Goal: Navigation & Orientation: Find specific page/section

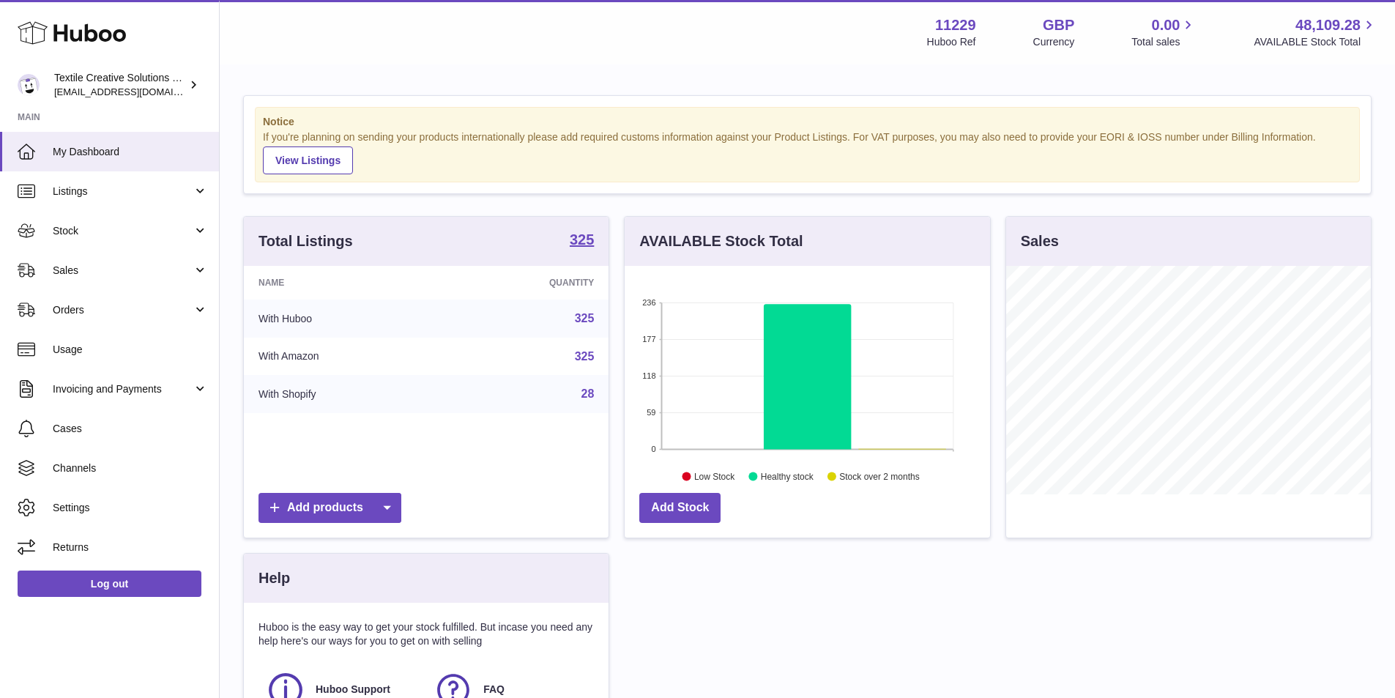
scroll to position [228, 365]
click at [197, 234] on link "Stock" at bounding box center [109, 231] width 219 height 40
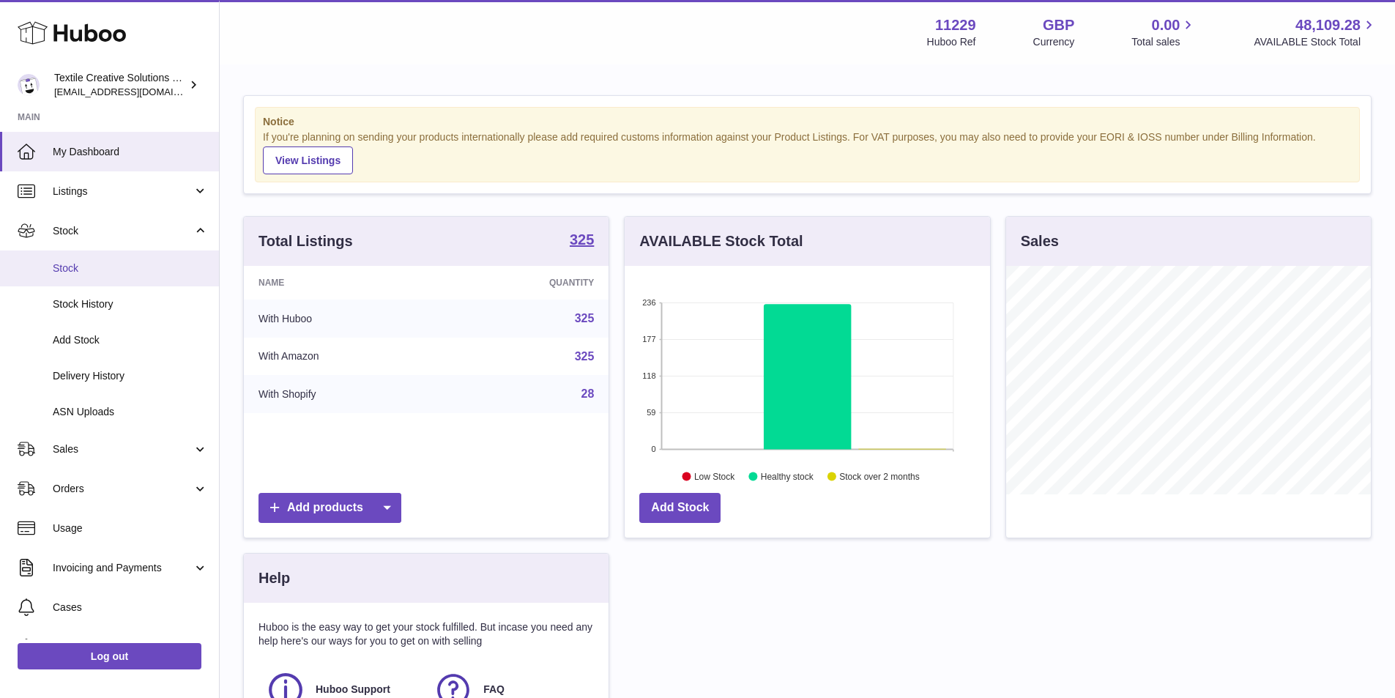
click at [91, 271] on span "Stock" at bounding box center [130, 268] width 155 height 14
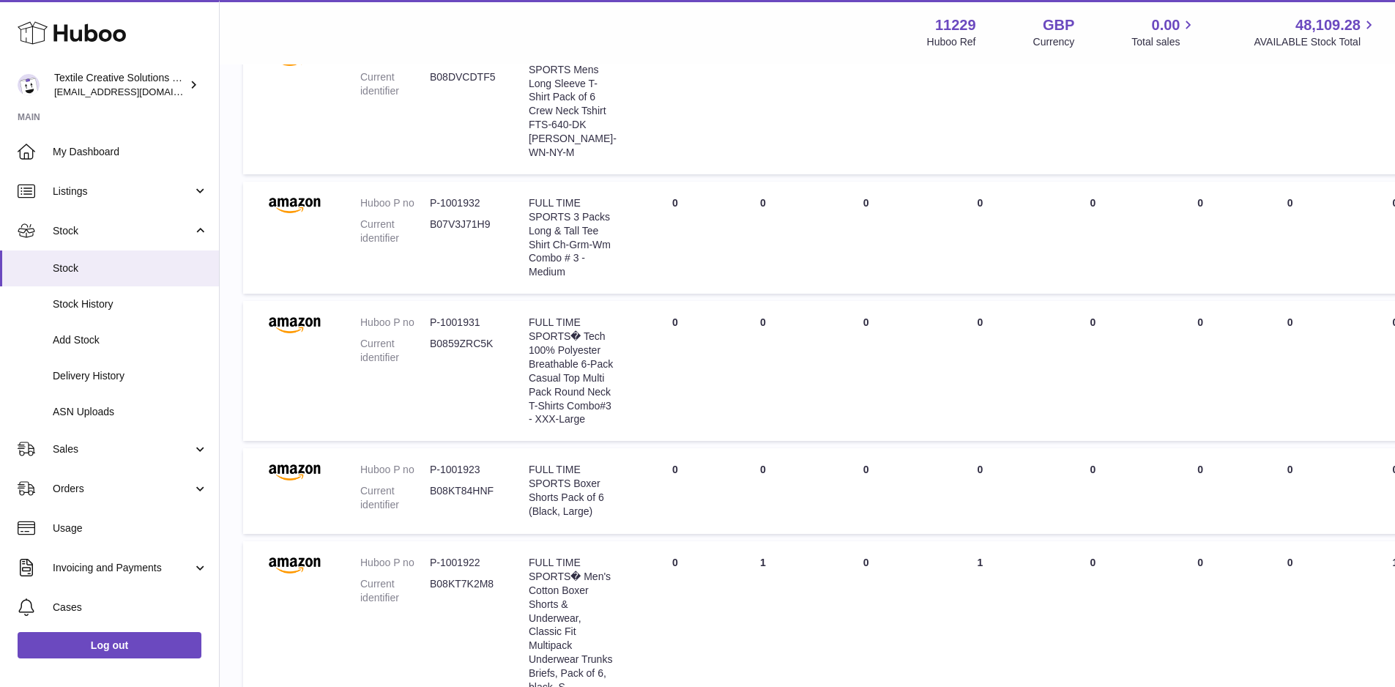
scroll to position [73, 0]
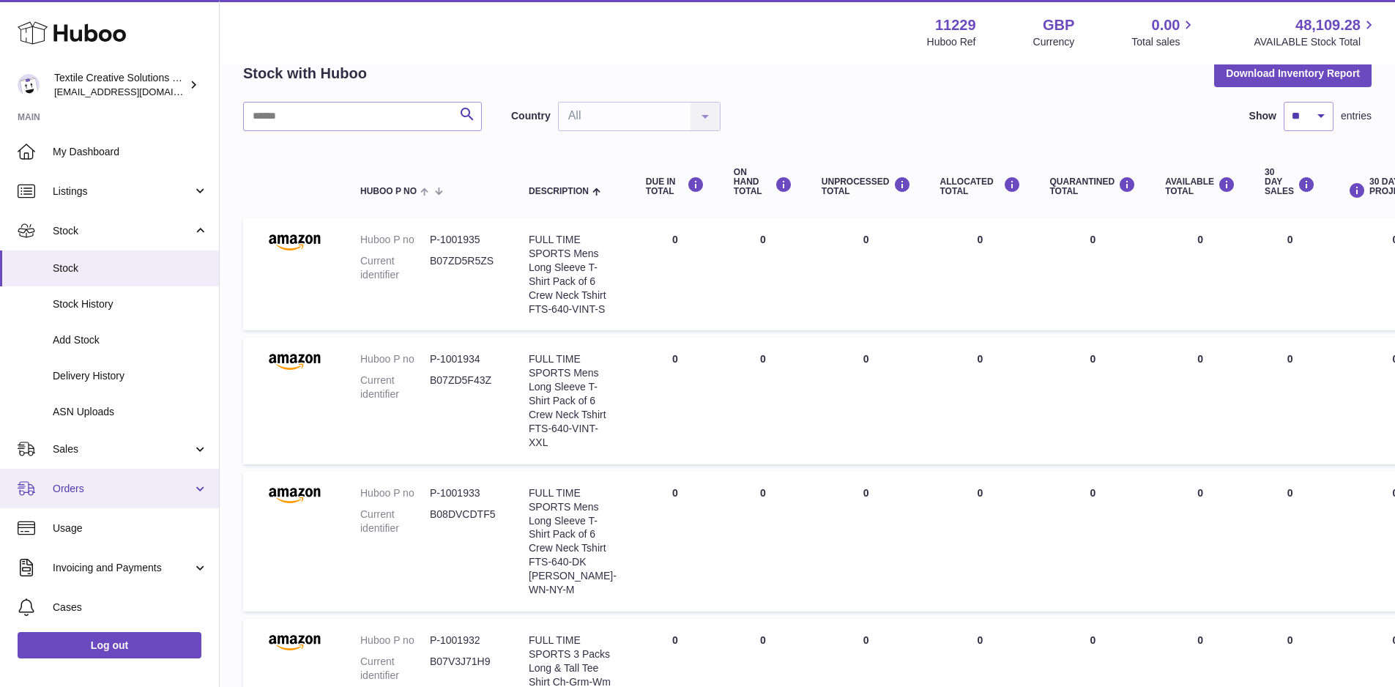
click at [200, 485] on link "Orders" at bounding box center [109, 489] width 219 height 40
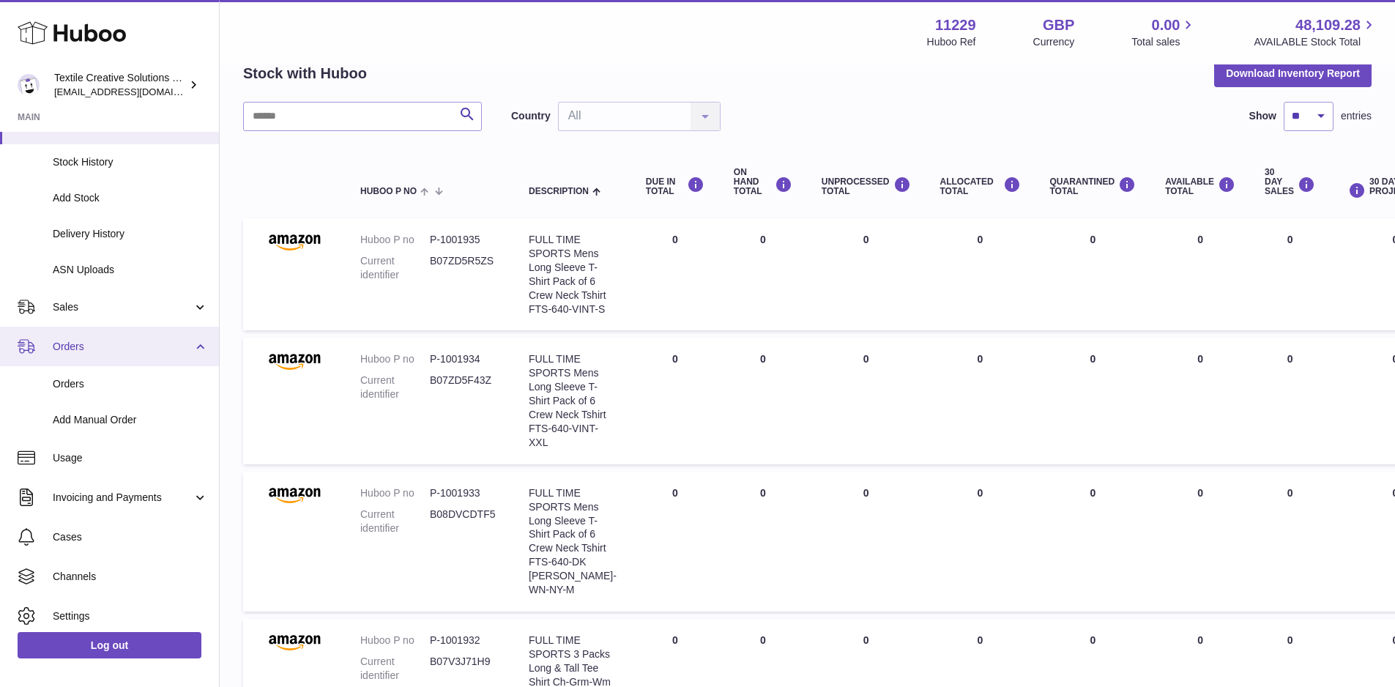
scroll to position [146, 0]
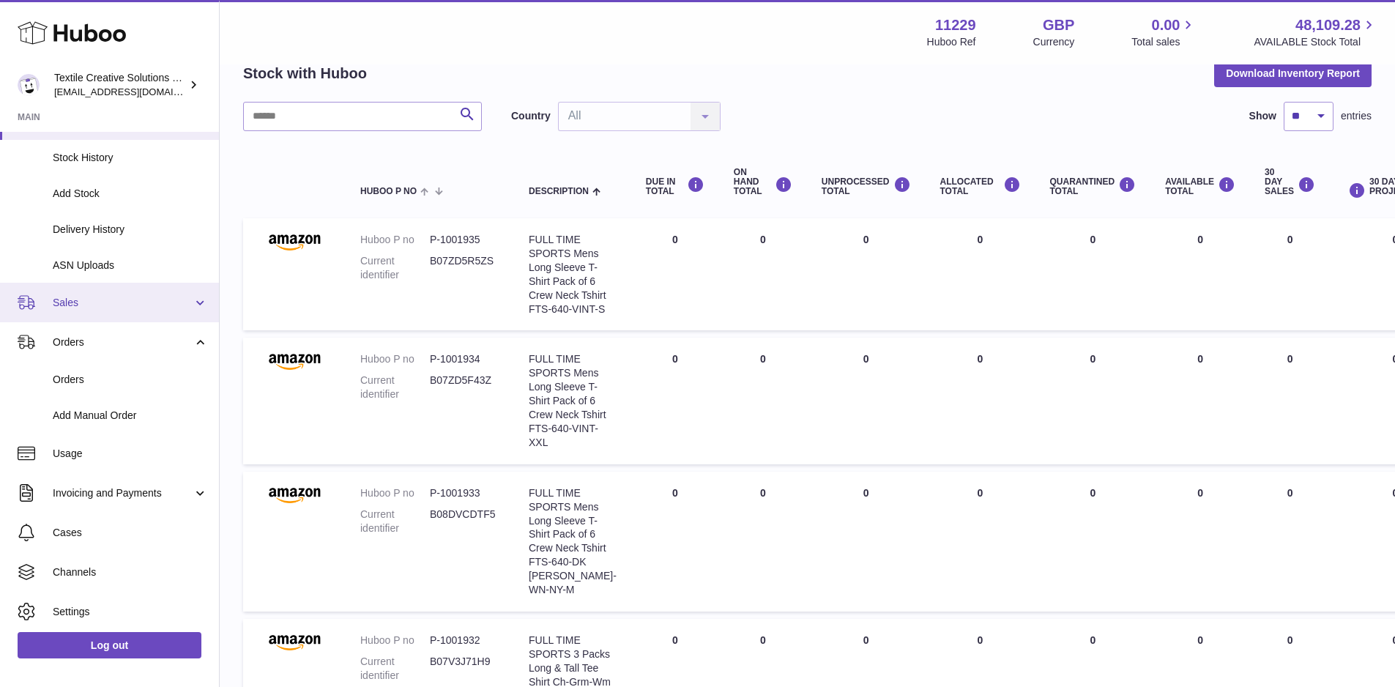
click at [195, 311] on link "Sales" at bounding box center [109, 303] width 219 height 40
